Goal: Transaction & Acquisition: Purchase product/service

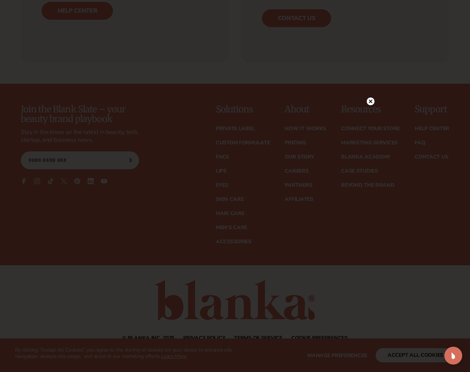
scroll to position [615, 0]
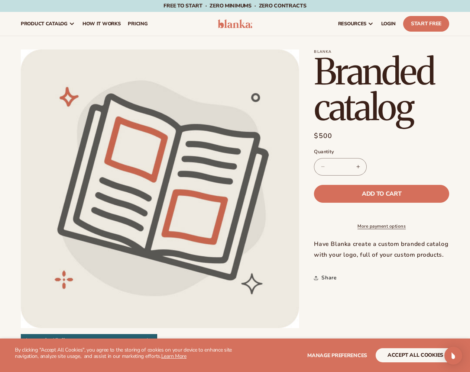
click at [340, 166] on input "*" at bounding box center [340, 166] width 19 height 17
type input "*"
click at [382, 193] on span "Add to cart" at bounding box center [381, 194] width 39 height 6
click at [389, 24] on icon at bounding box center [388, 23] width 9 height 9
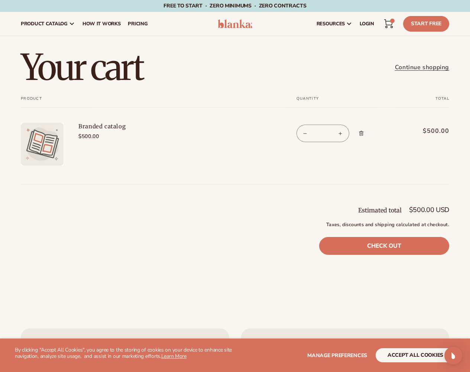
click at [384, 245] on link "Check out" at bounding box center [384, 246] width 130 height 18
